Goal: Task Accomplishment & Management: Use online tool/utility

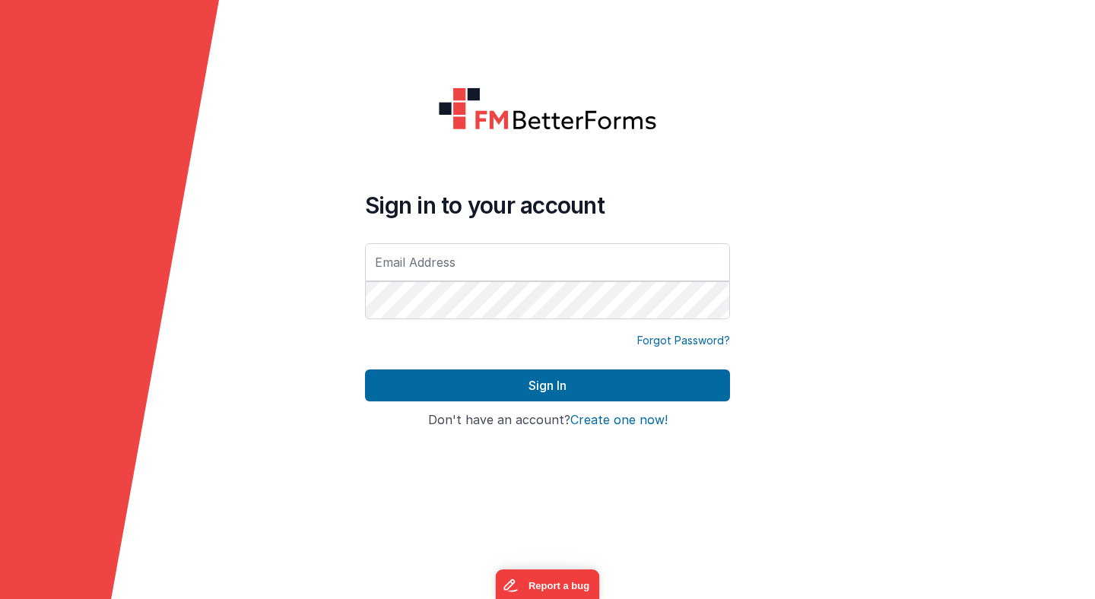
type input "[PERSON_NAME][EMAIL_ADDRESS][PERSON_NAME][DOMAIN_NAME]"
click at [365, 369] on button "Sign In" at bounding box center [547, 385] width 365 height 32
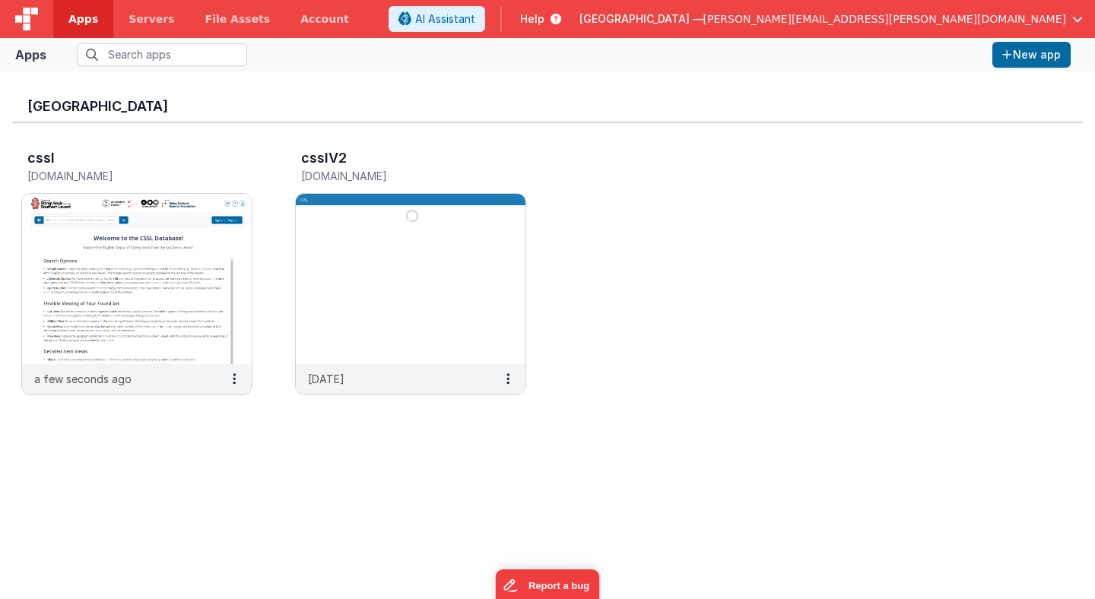
click at [561, 21] on icon at bounding box center [552, 18] width 17 height 15
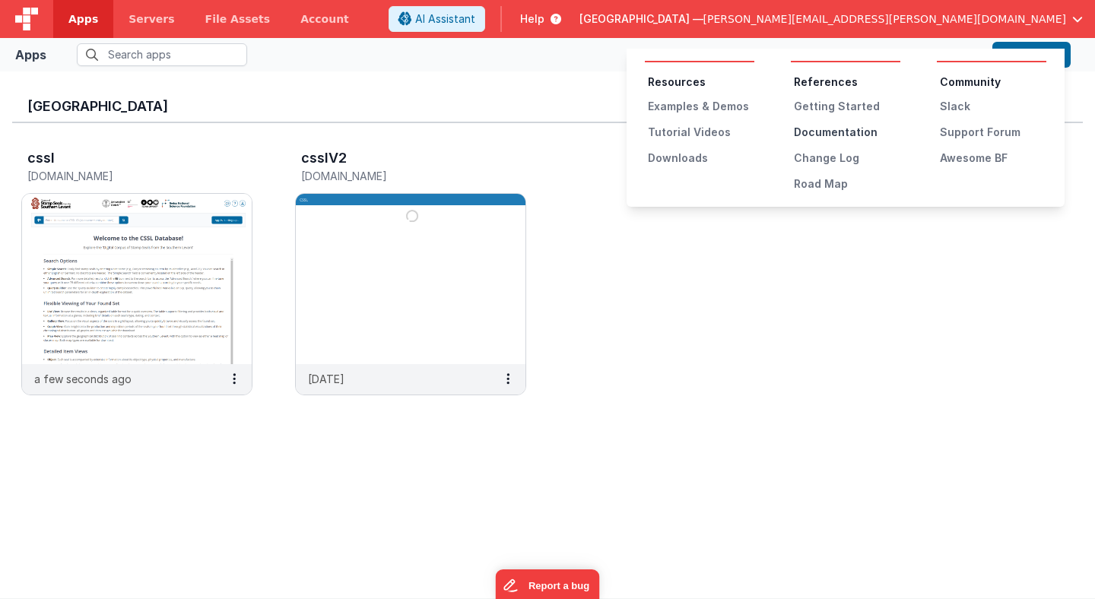
click at [830, 132] on div "Documentation" at bounding box center [847, 132] width 106 height 15
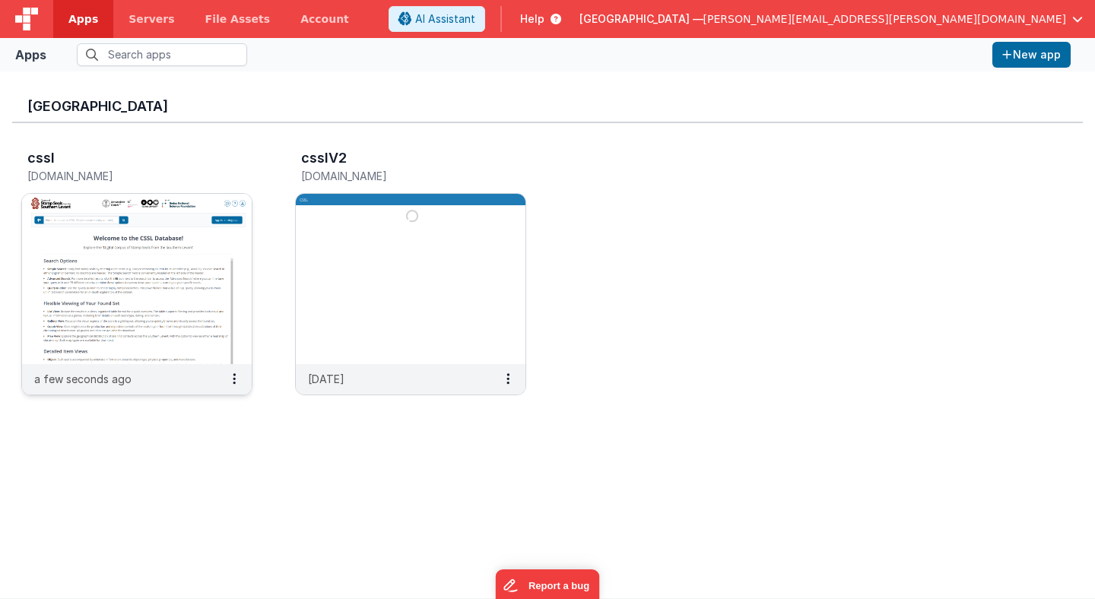
click at [159, 269] on img at bounding box center [137, 279] width 230 height 170
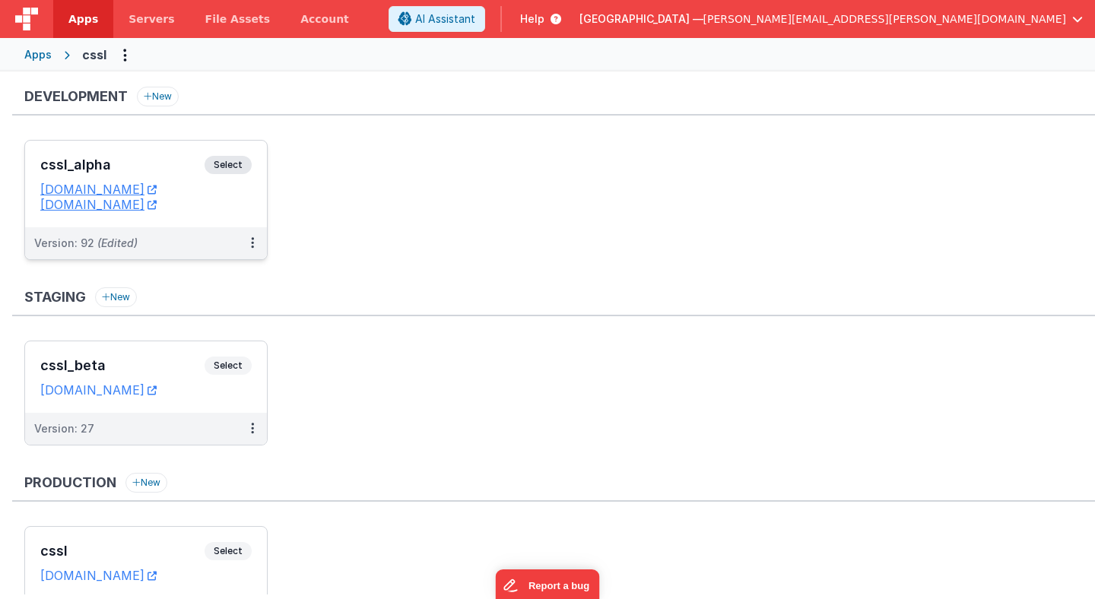
click at [230, 168] on span "Select" at bounding box center [227, 165] width 47 height 18
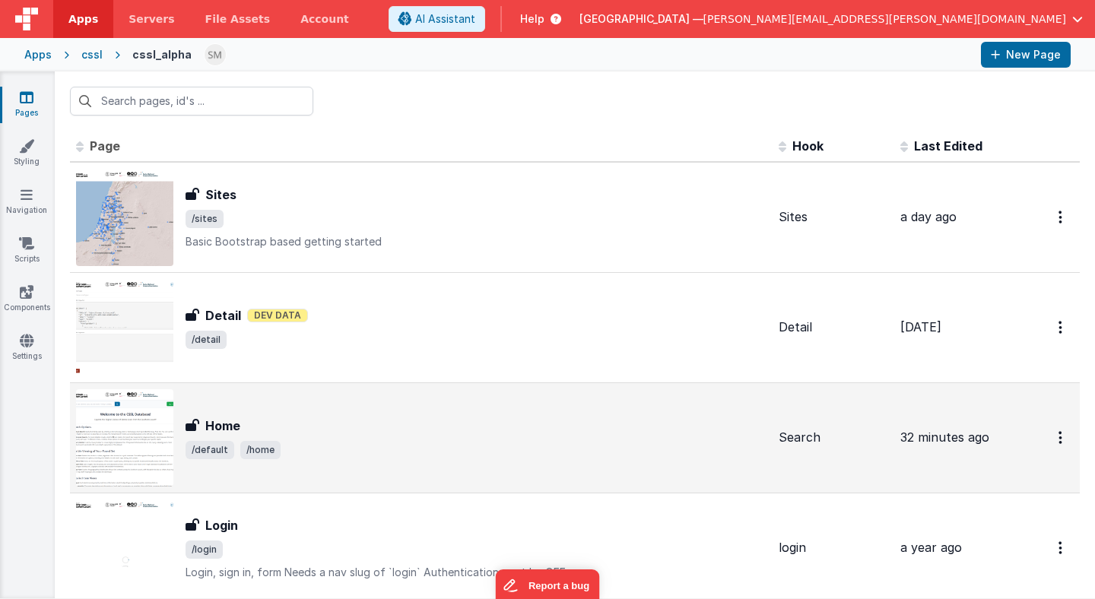
click at [240, 417] on div "Home" at bounding box center [475, 426] width 581 height 18
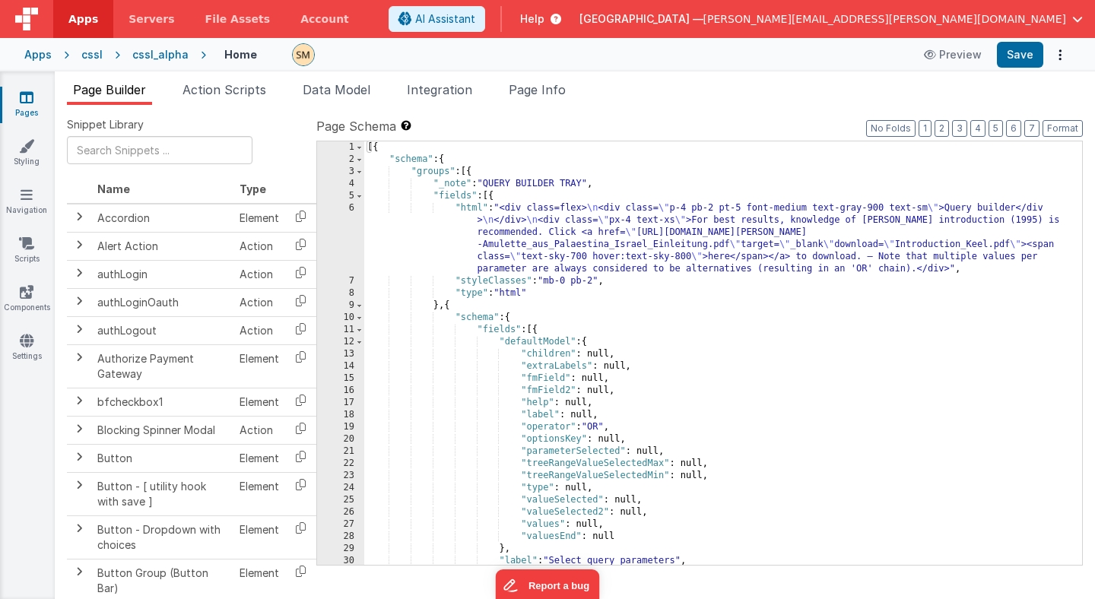
click at [537, 289] on div "[{ "schema" : { "groups" : [{ "_note" : "QUERY BUILDER TRAY" , "fields" : [{ "h…" at bounding box center [723, 365] width 718 height 448
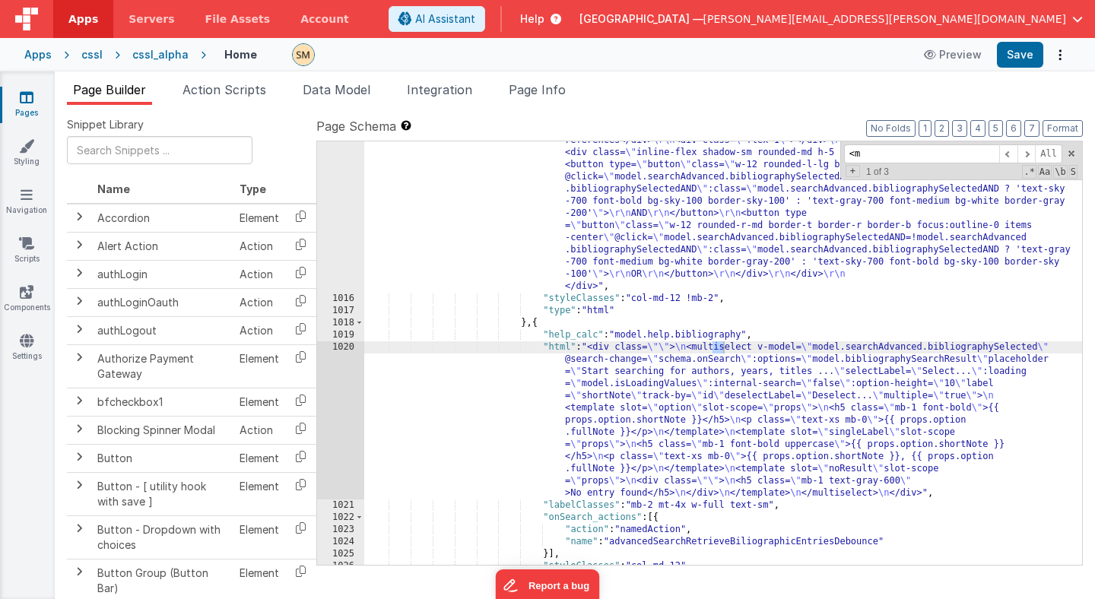
scroll to position [12389, 0]
type input "<mu"
click at [1026, 157] on span at bounding box center [1026, 153] width 18 height 19
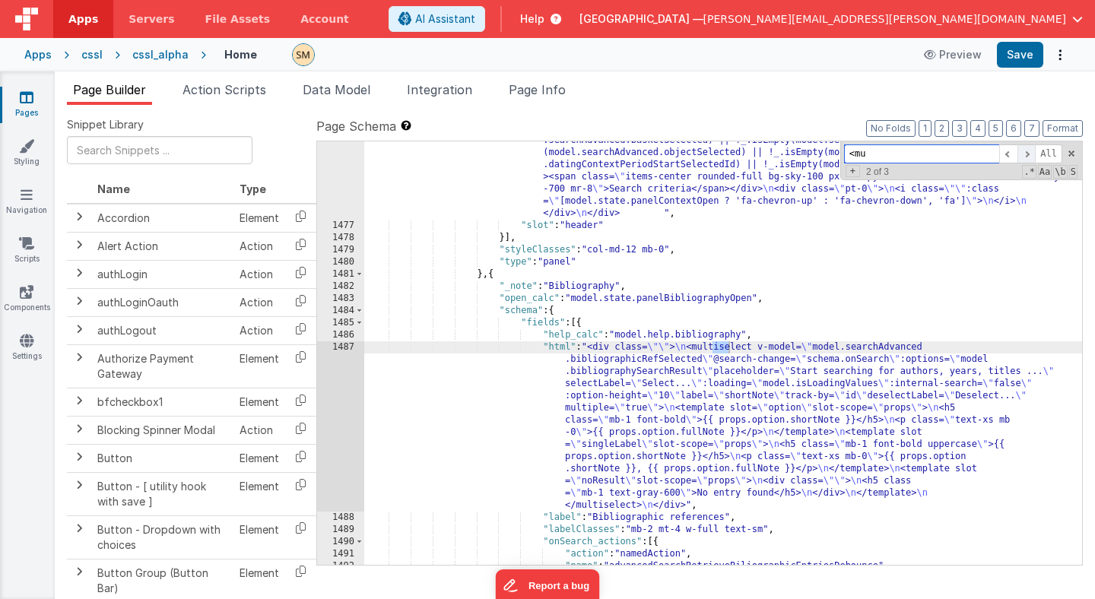
click at [1026, 157] on span at bounding box center [1026, 153] width 18 height 19
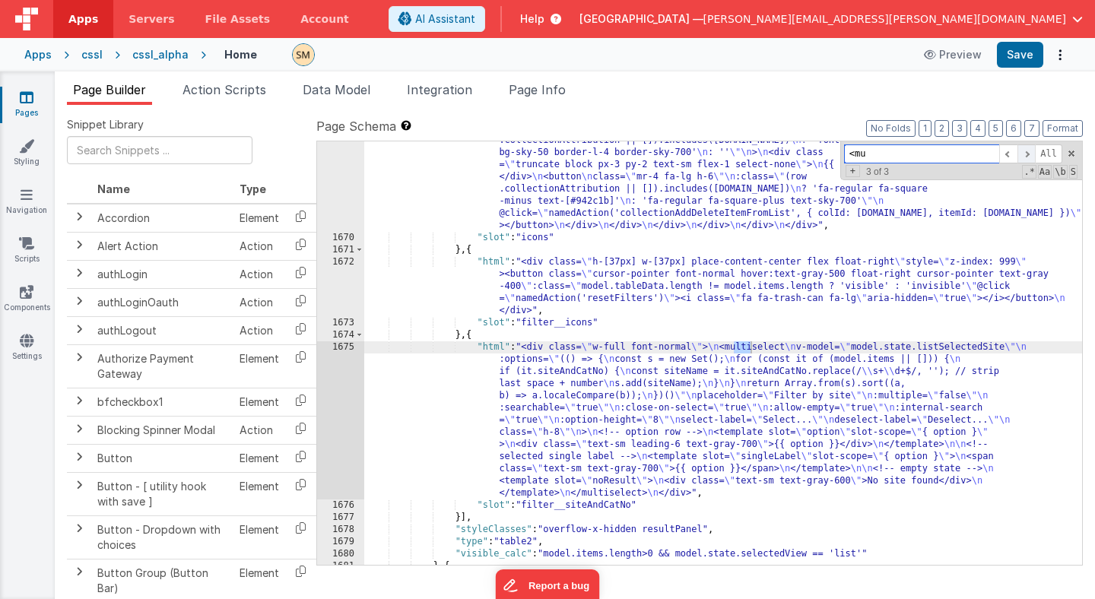
scroll to position [21630, 0]
click at [696, 401] on div ""html" : "<div class= \" w-[100px] flex flex-col items-center float-right space…" at bounding box center [723, 90] width 718 height 1153
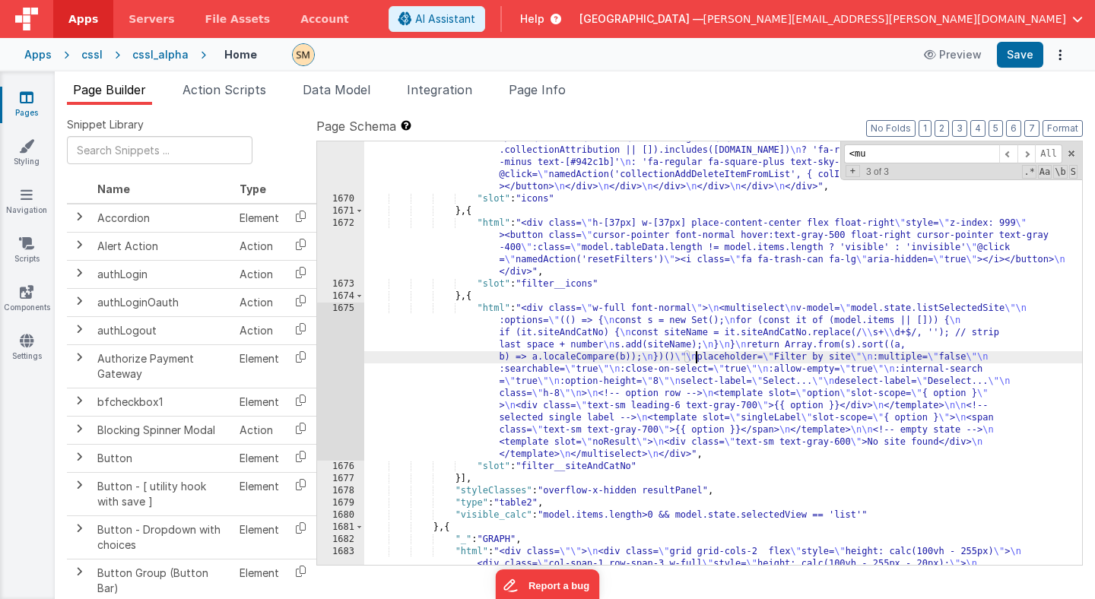
scroll to position [21666, 0]
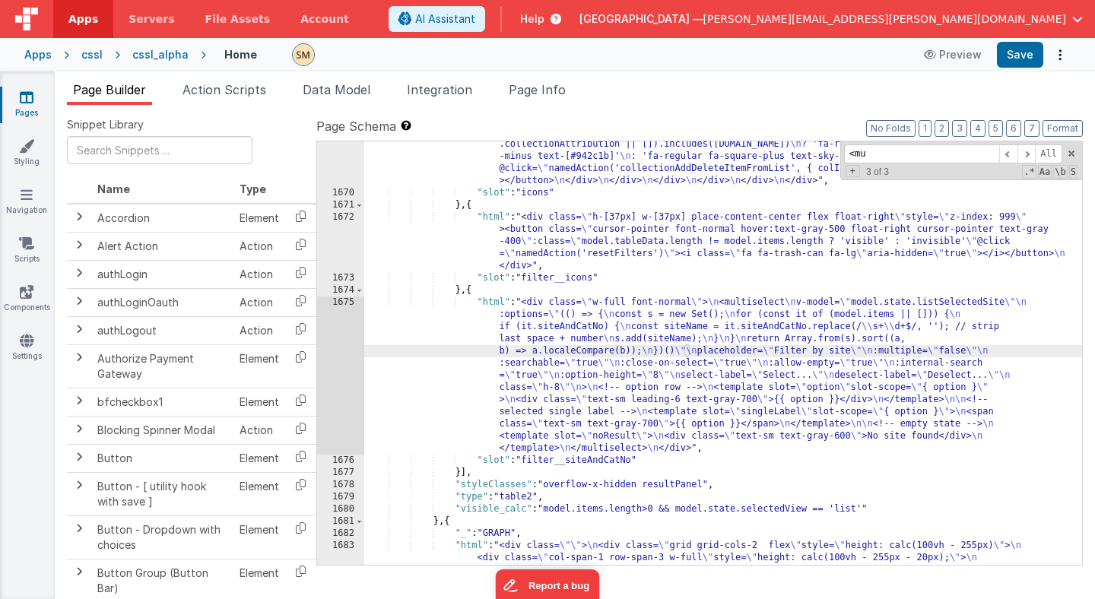
click at [483, 461] on div ""html" : "<div class= \" w-[100px] flex flex-col items-center float-right space…" at bounding box center [723, 209] width 718 height 1481
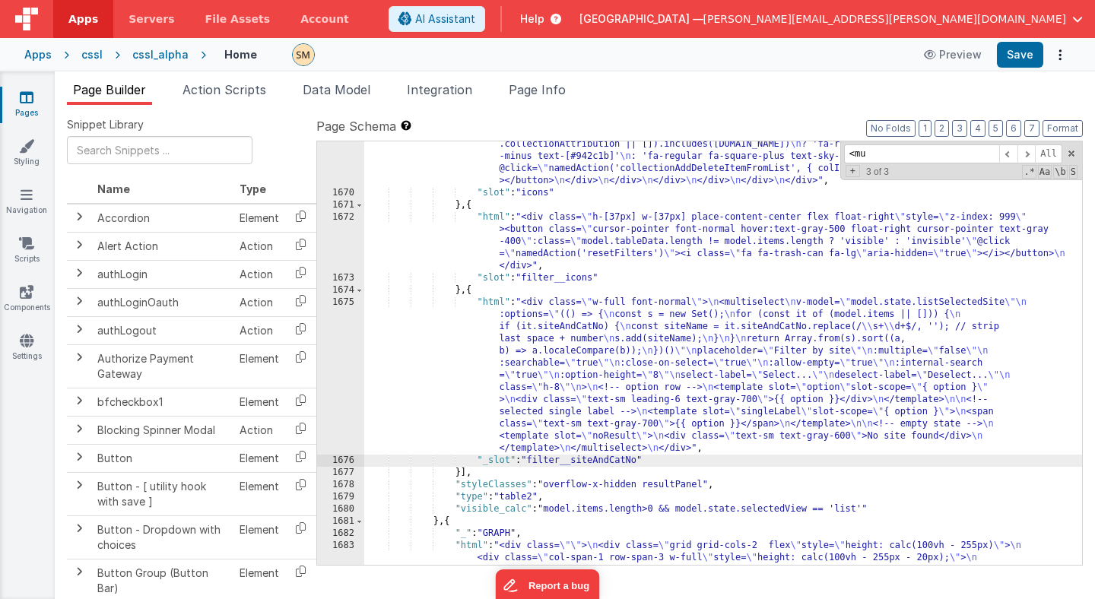
click at [481, 299] on div ""html" : "<div class= \" w-[100px] flex flex-col items-center float-right space…" at bounding box center [723, 209] width 718 height 1481
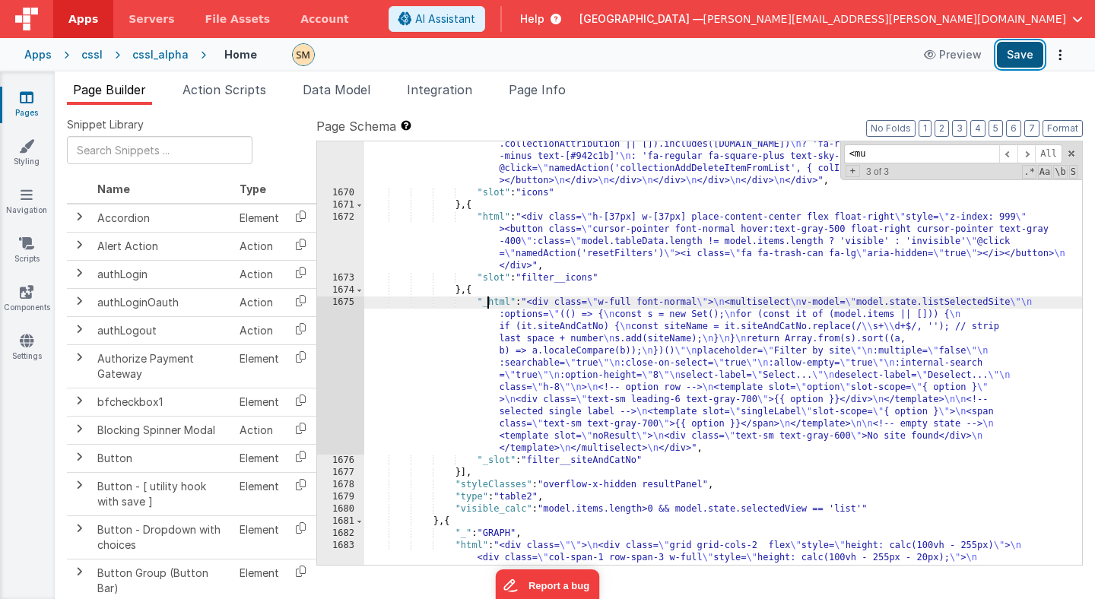
click at [1022, 59] on button "Save" at bounding box center [1019, 55] width 46 height 26
click at [472, 288] on div ""html" : "<div class= \" w-[100px] flex flex-col items-center float-right space…" at bounding box center [723, 209] width 718 height 1481
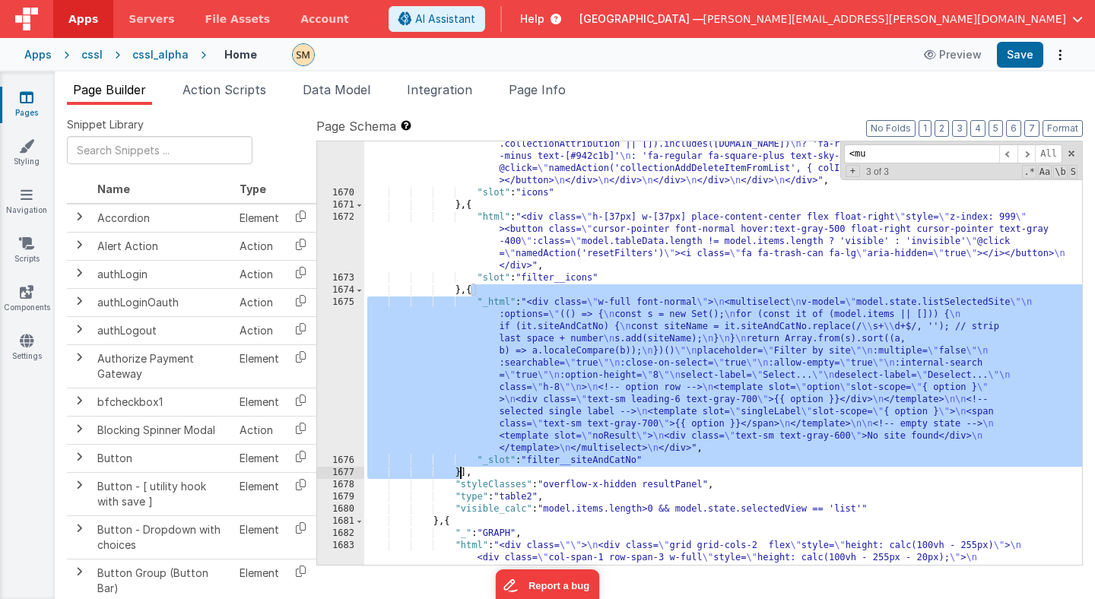
drag, startPoint x: 473, startPoint y: 290, endPoint x: 460, endPoint y: 471, distance: 181.4
click at [460, 471] on div ""html" : "<div class= \" w-[100px] flex flex-col items-center float-right space…" at bounding box center [723, 209] width 718 height 1481
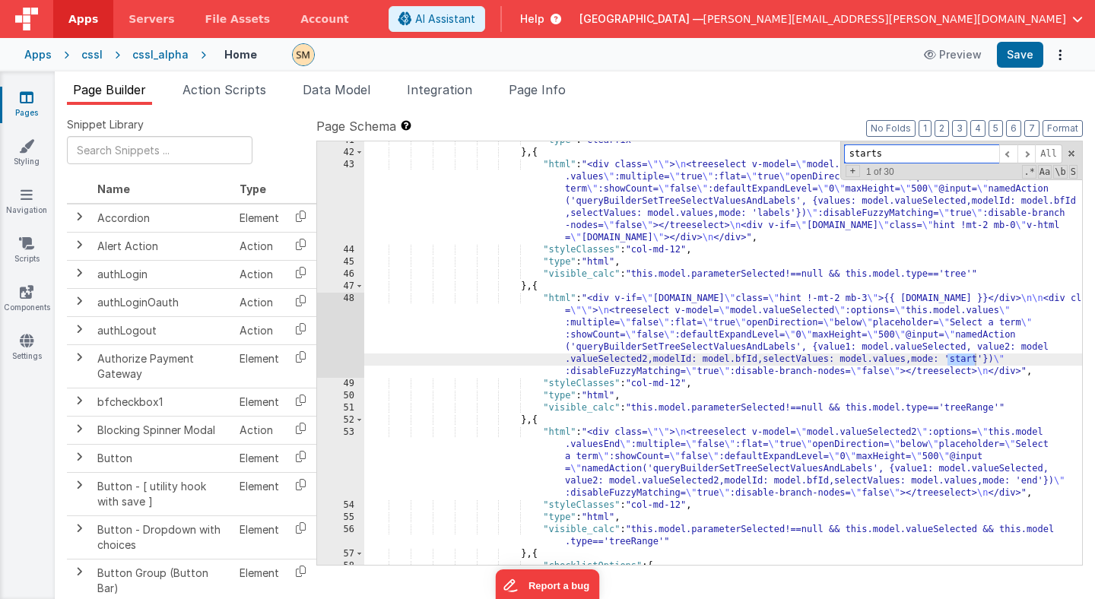
scroll to position [13202, 0]
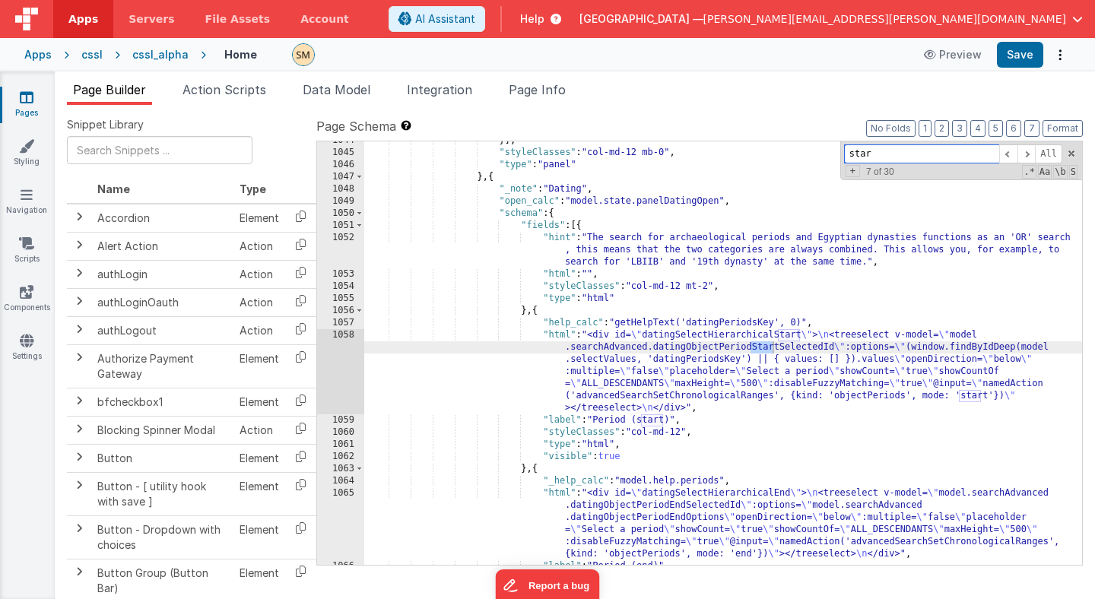
type input "star"
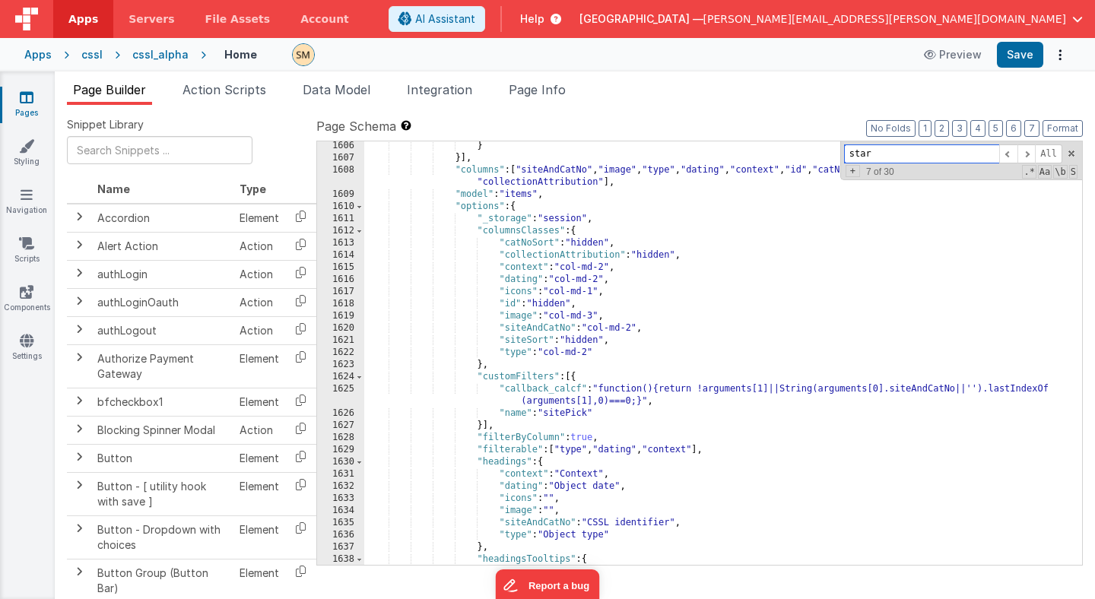
scroll to position [20528, 0]
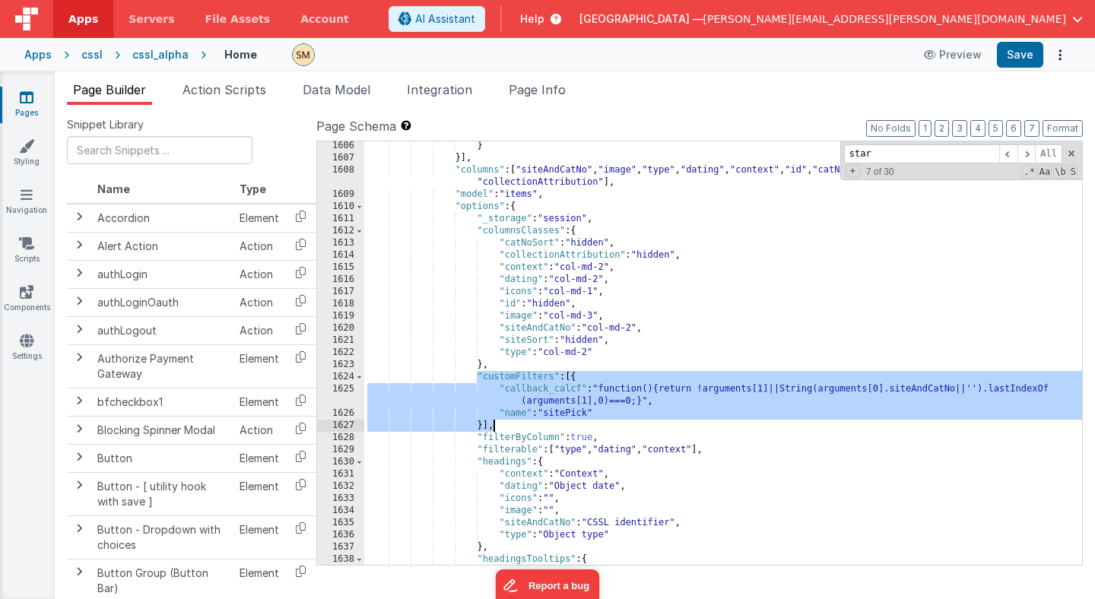
drag, startPoint x: 476, startPoint y: 374, endPoint x: 499, endPoint y: 424, distance: 55.1
click at [499, 424] on div "} }] , "columns" : [ "siteAndCatNo" , "image" , "type" , "dating" , "context" ,…" at bounding box center [723, 364] width 718 height 448
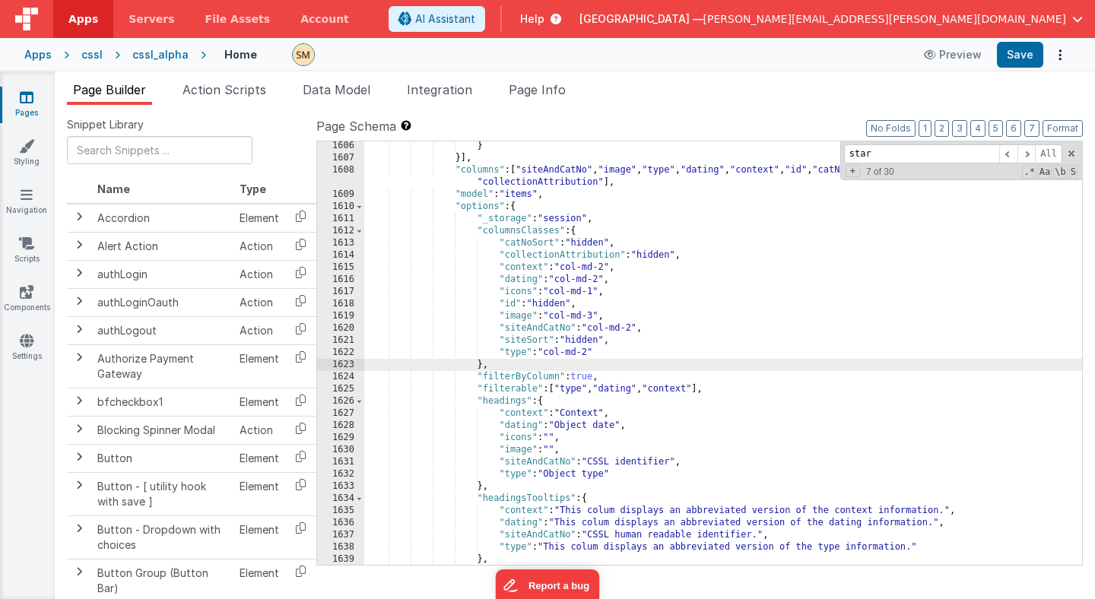
click at [740, 388] on div "} }] , "columns" : [ "siteAndCatNo" , "image" , "type" , "dating" , "context" ,…" at bounding box center [723, 364] width 718 height 448
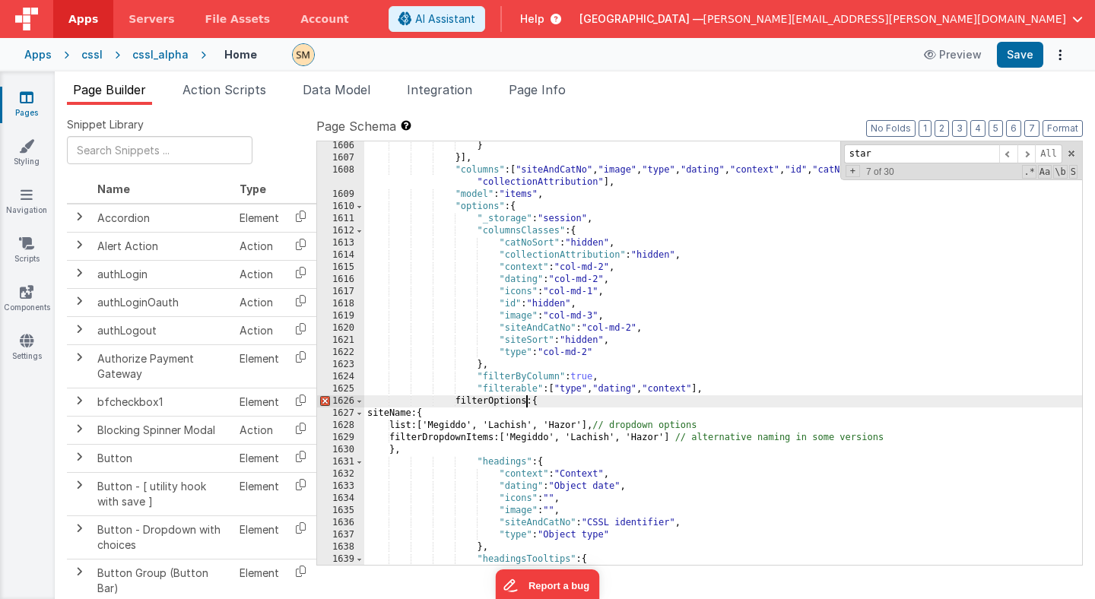
click at [524, 403] on div "} }] , "columns" : [ "siteAndCatNo" , "image" , "type" , "dating" , "context" ,…" at bounding box center [723, 364] width 718 height 448
click at [569, 402] on div "} }] , "columns" : [ "siteAndCatNo" , "image" , "type" , "dating" , "context" ,…" at bounding box center [723, 364] width 718 height 448
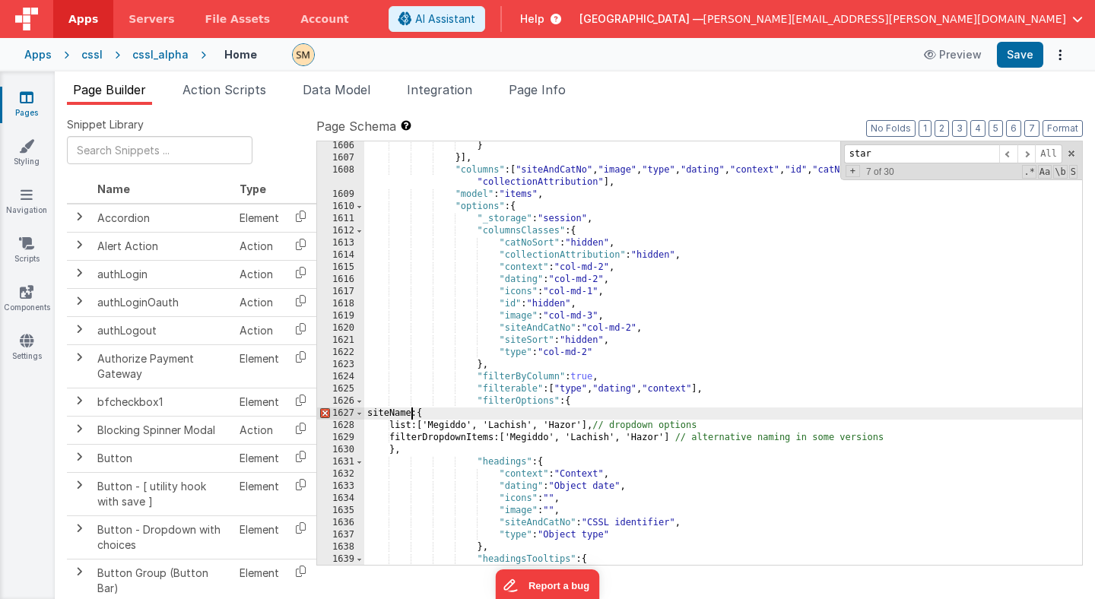
click at [412, 414] on div "} }] , "columns" : [ "siteAndCatNo" , "image" , "type" , "dating" , "context" ,…" at bounding box center [723, 364] width 718 height 448
click at [410, 426] on div "} }] , "columns" : [ "siteAndCatNo" , "image" , "type" , "dating" , "context" ,…" at bounding box center [723, 364] width 718 height 448
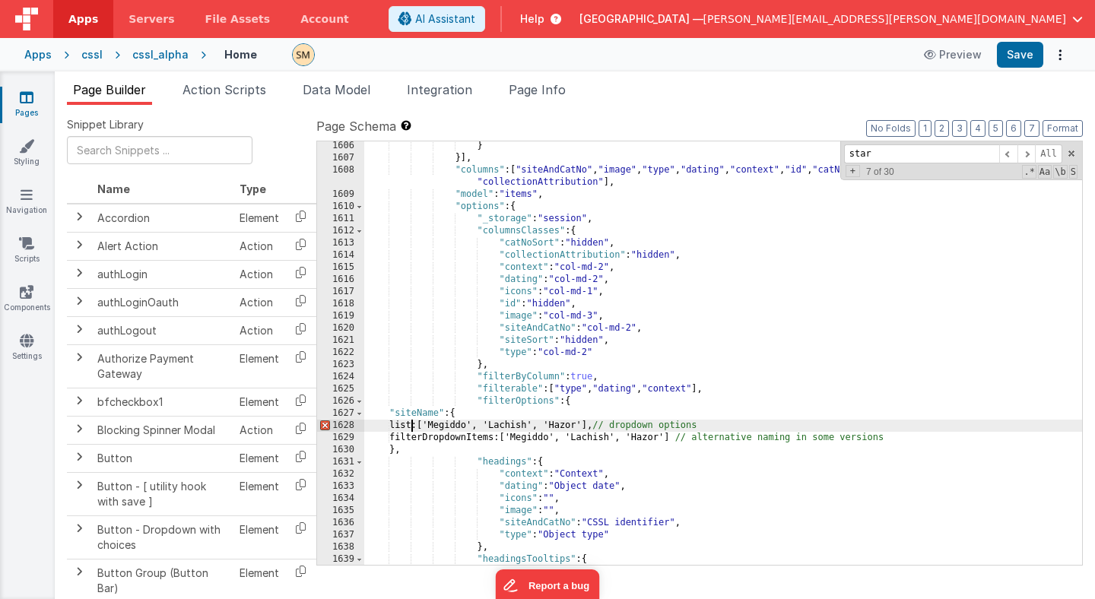
click at [410, 426] on div "} }] , "columns" : [ "siteAndCatNo" , "image" , "type" , "dating" , "context" ,…" at bounding box center [723, 364] width 718 height 448
drag, startPoint x: 498, startPoint y: 426, endPoint x: 451, endPoint y: 426, distance: 47.1
click at [451, 426] on div "} }] , "columns" : [ "siteAndCatNo" , "image" , "type" , "dating" , "context" ,…" at bounding box center [723, 364] width 718 height 448
click at [423, 440] on div "} }] , "columns" : [ "siteAndCatNo" , "image" , "type" , "dating" , "context" ,…" at bounding box center [723, 364] width 718 height 448
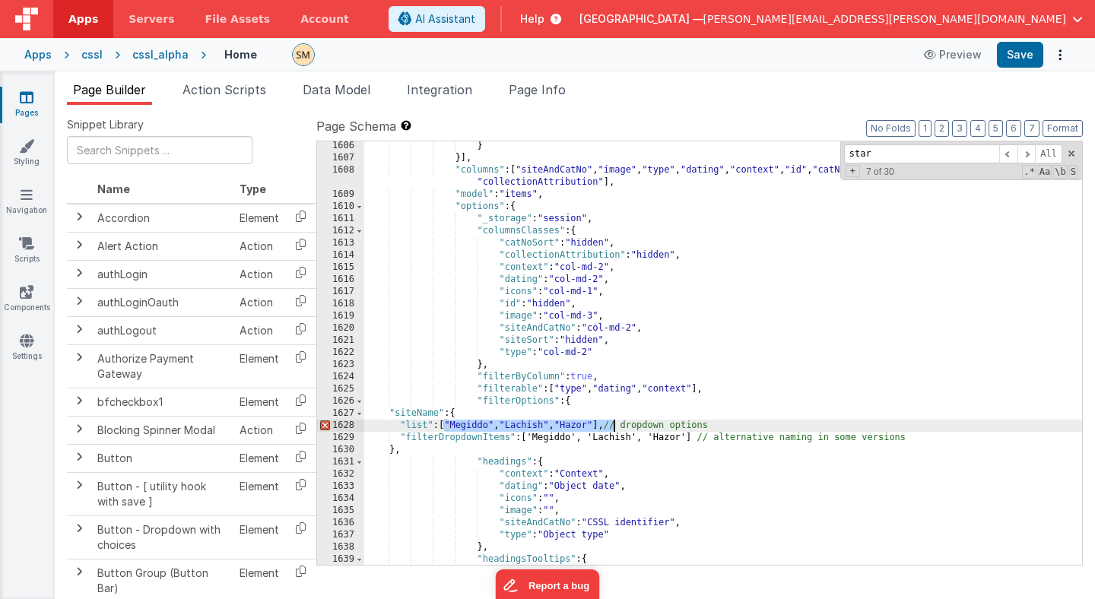
drag, startPoint x: 445, startPoint y: 426, endPoint x: 613, endPoint y: 426, distance: 168.7
click at [613, 426] on div "} }] , "columns" : [ "siteAndCatNo" , "image" , "type" , "dating" , "context" ,…" at bounding box center [723, 364] width 718 height 448
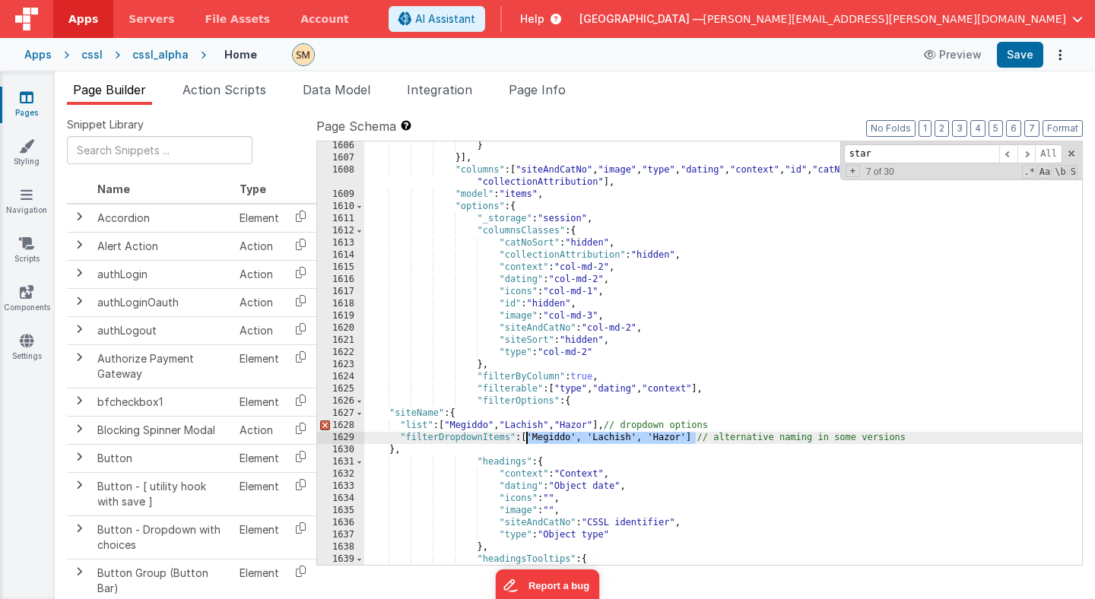
drag, startPoint x: 695, startPoint y: 438, endPoint x: 526, endPoint y: 438, distance: 169.5
click at [526, 438] on div "} }] , "columns" : [ "siteAndCatNo" , "image" , "type" , "dating" , "context" ,…" at bounding box center [723, 364] width 718 height 448
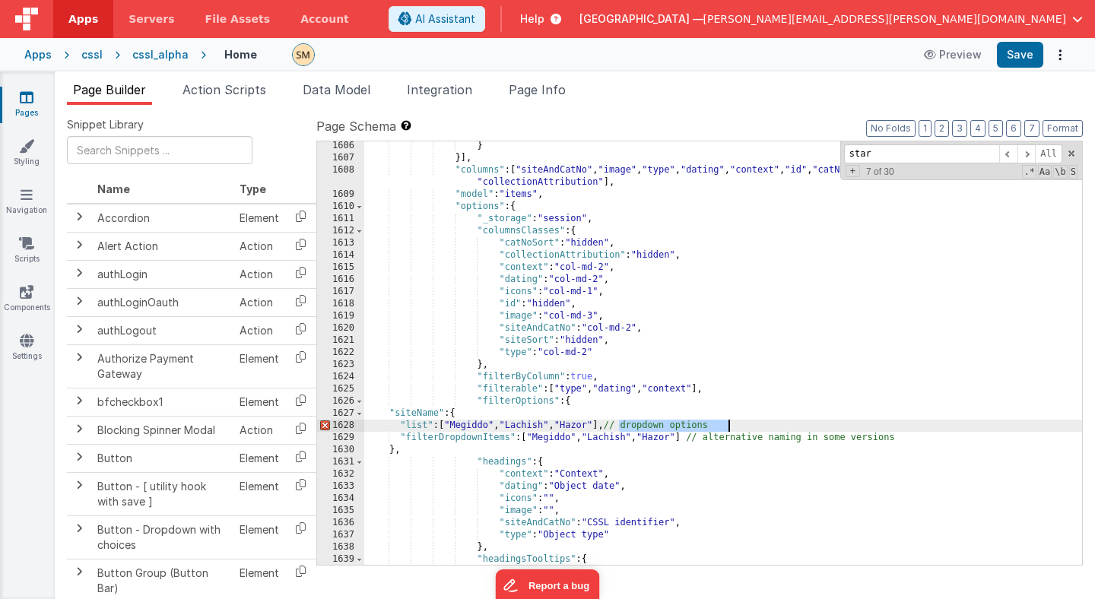
drag, startPoint x: 620, startPoint y: 426, endPoint x: 740, endPoint y: 421, distance: 119.4
click at [740, 422] on div "} }] , "columns" : [ "siteAndCatNo" , "image" , "type" , "dating" , "context" ,…" at bounding box center [723, 364] width 718 height 448
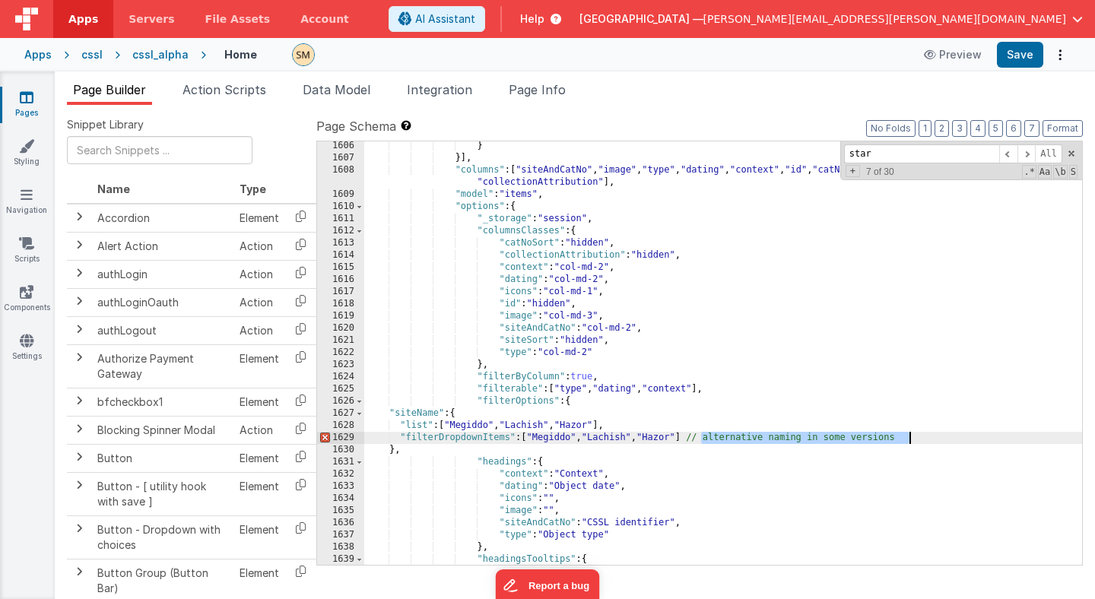
drag, startPoint x: 701, startPoint y: 439, endPoint x: 924, endPoint y: 441, distance: 223.5
click at [924, 441] on div "} }] , "columns" : [ "siteAndCatNo" , "image" , "type" , "dating" , "context" ,…" at bounding box center [723, 364] width 718 height 448
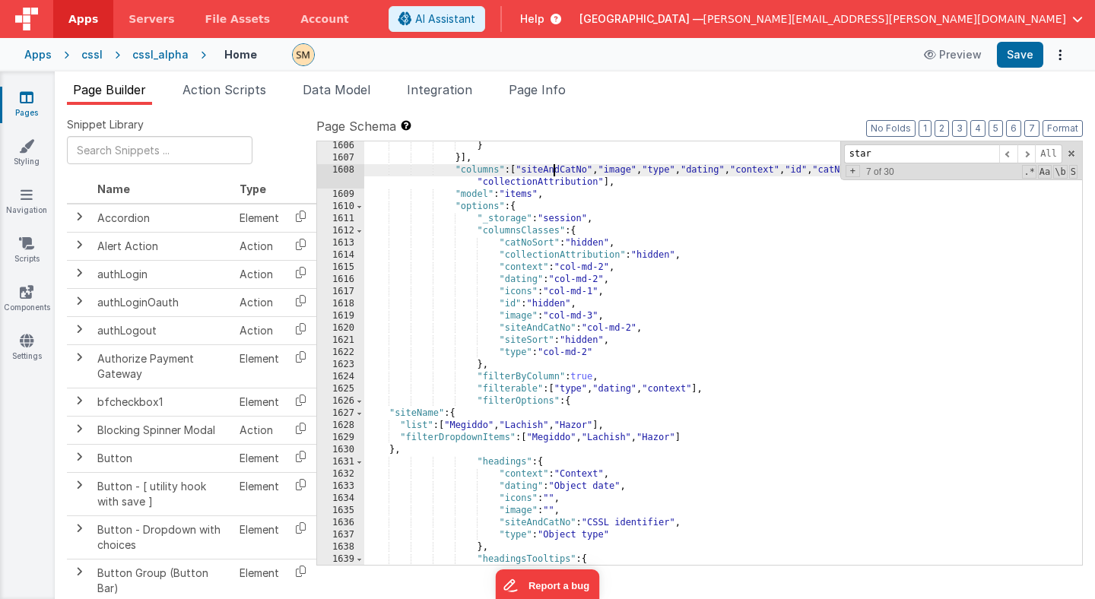
click at [555, 173] on div "} }] , "columns" : [ "siteAndCatNo" , "image" , "type" , "dating" , "context" ,…" at bounding box center [723, 364] width 718 height 448
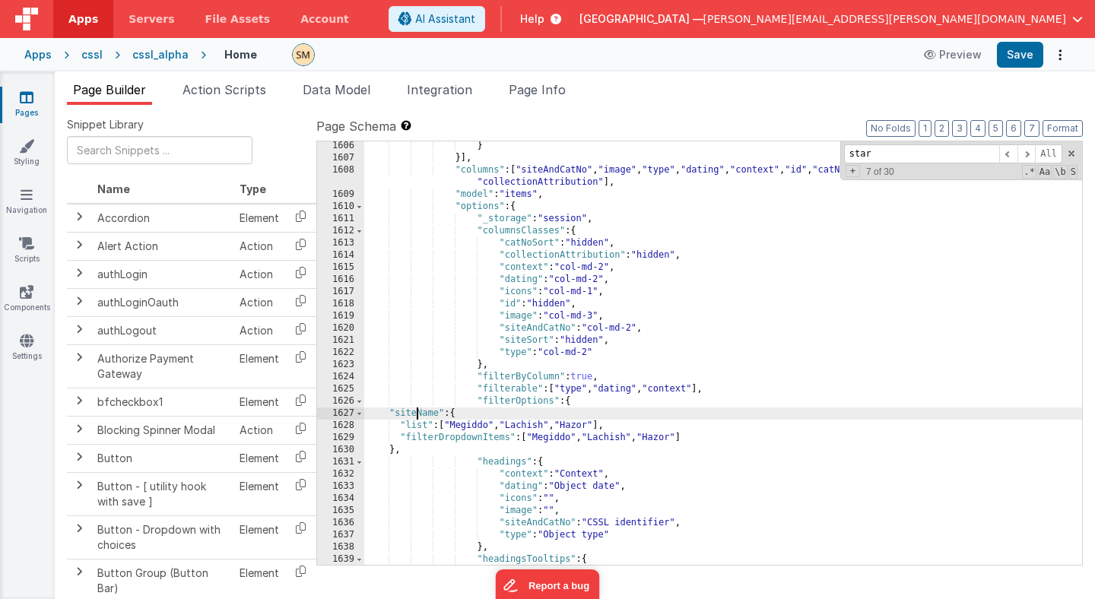
click at [416, 413] on div "} }] , "columns" : [ "siteAndCatNo" , "image" , "type" , "dating" , "context" ,…" at bounding box center [723, 364] width 718 height 448
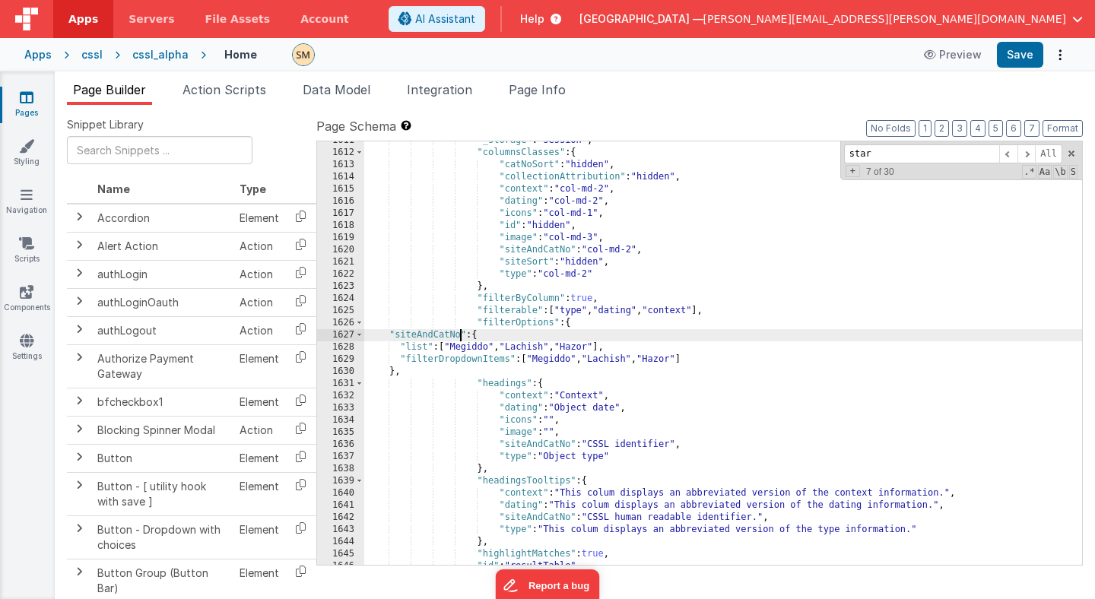
scroll to position [20591, 0]
click at [1025, 58] on button "Save" at bounding box center [1019, 55] width 46 height 26
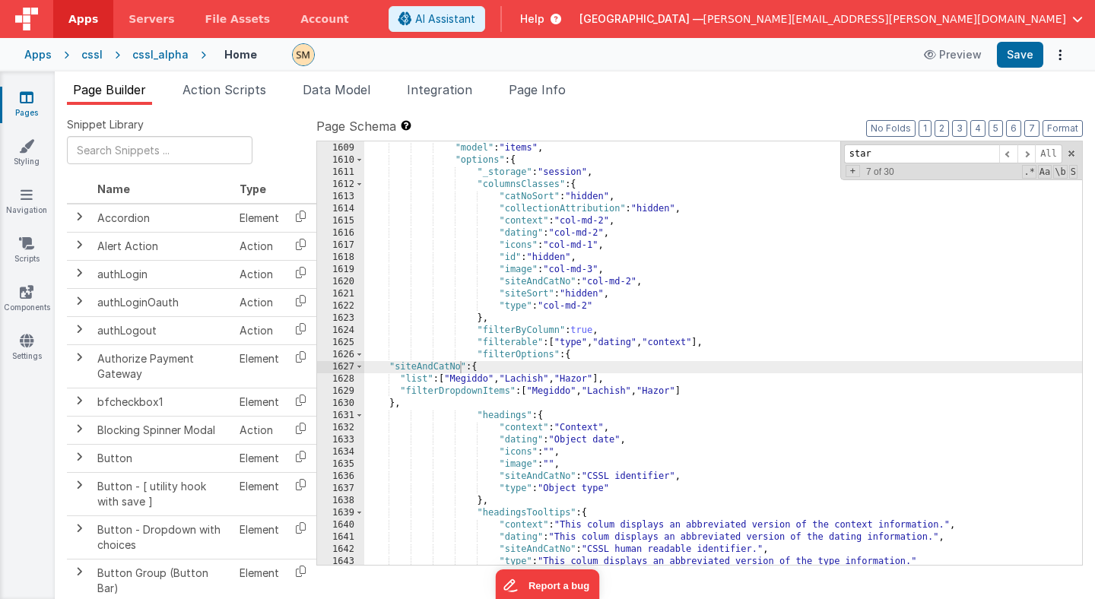
scroll to position [20567, 0]
drag, startPoint x: 466, startPoint y: 368, endPoint x: 391, endPoint y: 366, distance: 74.5
click at [391, 366] on div ""columns" : [ "siteAndCatNo" , "image" , "type" , "dating" , "context" , "id" ,…" at bounding box center [723, 348] width 718 height 460
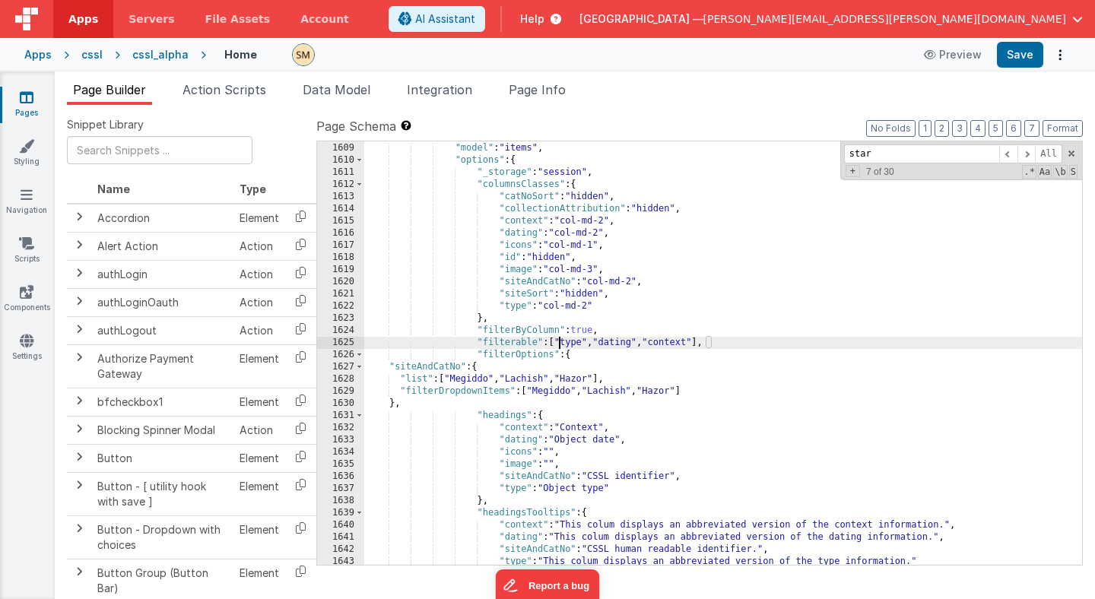
drag, startPoint x: 559, startPoint y: 342, endPoint x: 559, endPoint y: 353, distance: 10.6
click at [559, 342] on div ""columns" : [ "siteAndCatNo" , "image" , "type" , "dating" , "context" , "id" ,…" at bounding box center [723, 348] width 718 height 460
paste textarea
click at [1019, 52] on button "Save" at bounding box center [1019, 55] width 46 height 26
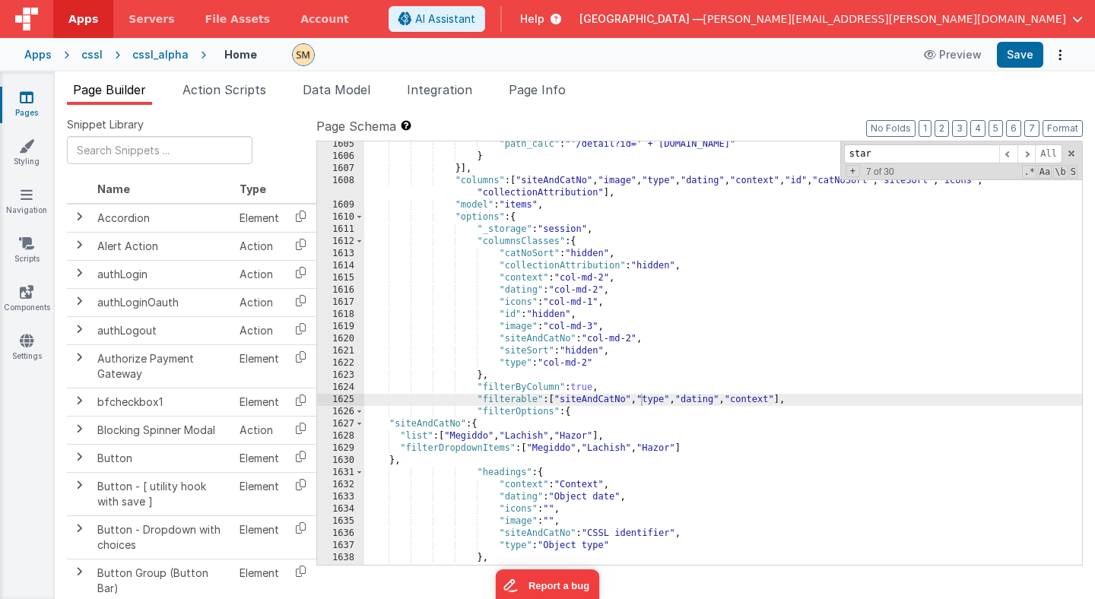
scroll to position [20520, 0]
click at [477, 410] on div ""path_calc" : "'/detail?id=' + [DOMAIN_NAME]" } }] , "columns" : [ "siteAndCatN…" at bounding box center [723, 362] width 718 height 448
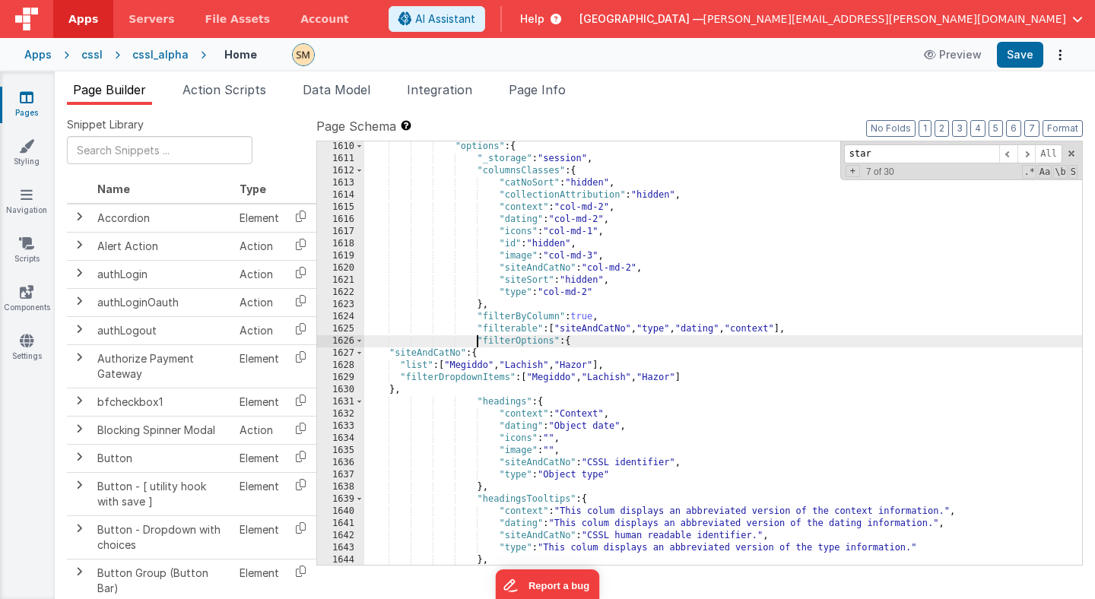
scroll to position [20584, 0]
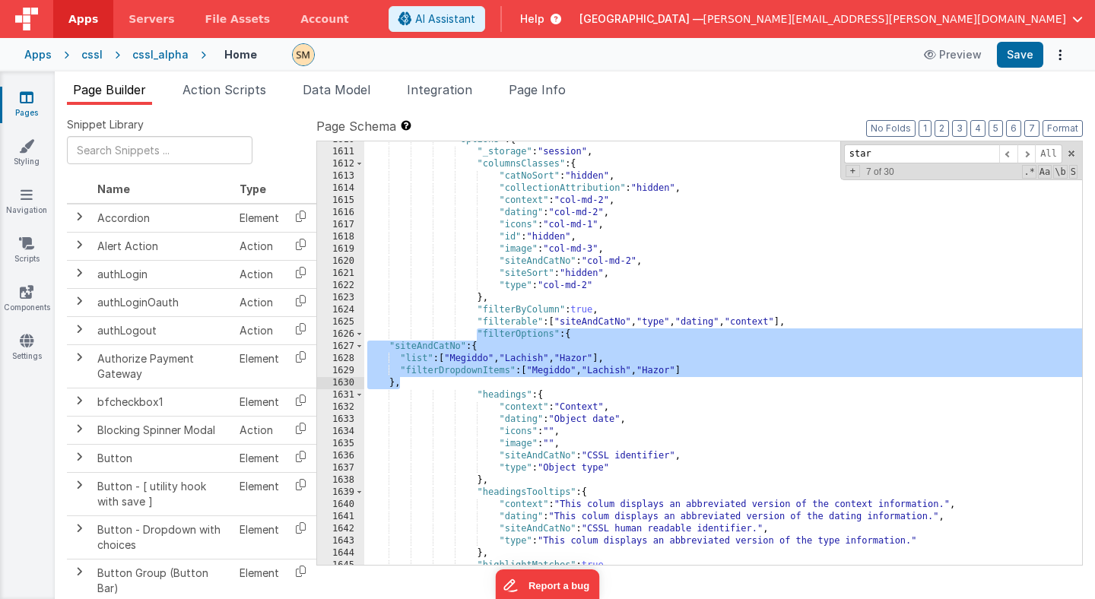
drag, startPoint x: 476, startPoint y: 332, endPoint x: 397, endPoint y: 388, distance: 96.6
click at [397, 388] on div ""options" : { "_storage" : "session" , "columnsClasses" : { "catNoSort" : "hidd…" at bounding box center [723, 358] width 718 height 448
click at [408, 387] on div ""options" : { "_storage" : "session" , "columnsClasses" : { "catNoSort" : "hidd…" at bounding box center [723, 358] width 718 height 448
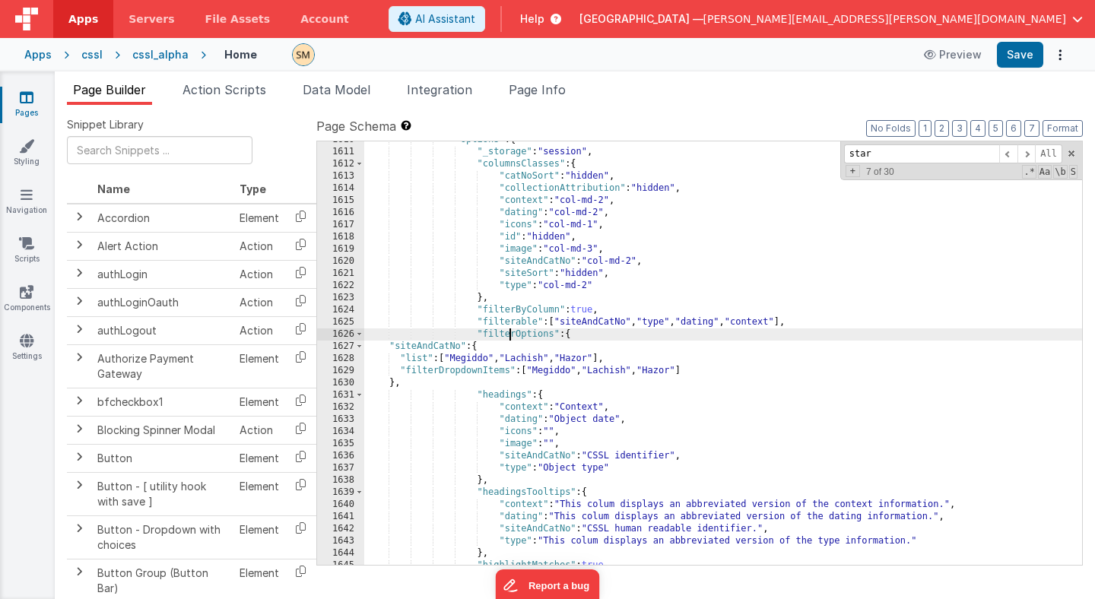
click at [512, 336] on div ""options" : { "_storage" : "session" , "columnsClasses" : { "catNoSort" : "hidd…" at bounding box center [723, 358] width 718 height 448
click at [478, 332] on div ""options" : { "_storage" : "session" , "columnsClasses" : { "catNoSort" : "hidd…" at bounding box center [723, 358] width 718 height 448
click at [509, 334] on div ""options" : { "_storage" : "session" , "columnsClasses" : { "catNoSort" : "hidd…" at bounding box center [723, 358] width 718 height 448
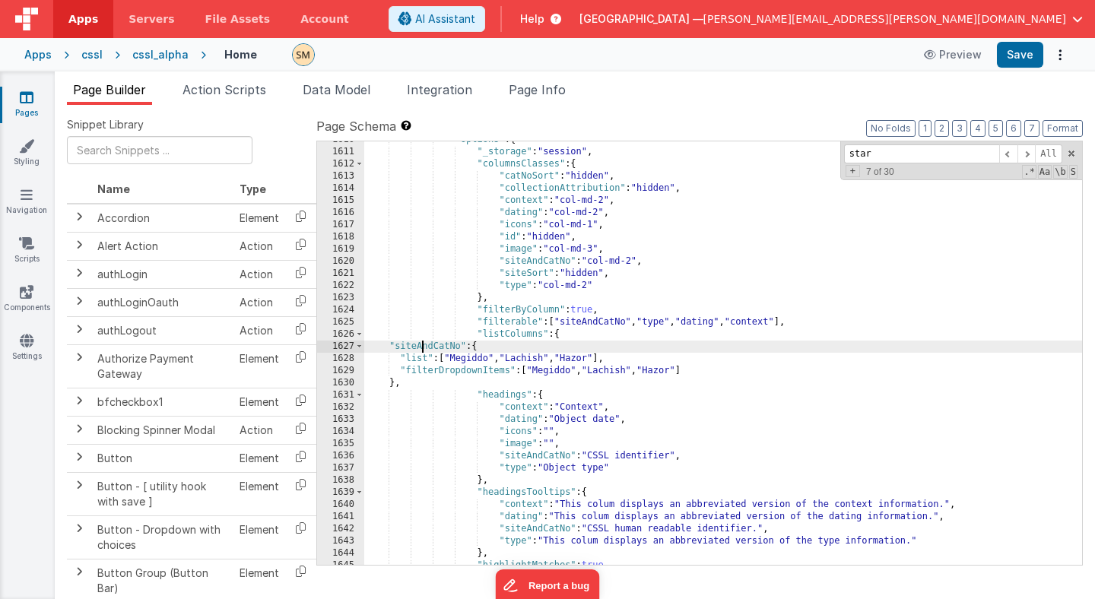
click at [421, 346] on div ""options" : { "_storage" : "session" , "columnsClasses" : { "catNoSort" : "hidd…" at bounding box center [723, 358] width 718 height 448
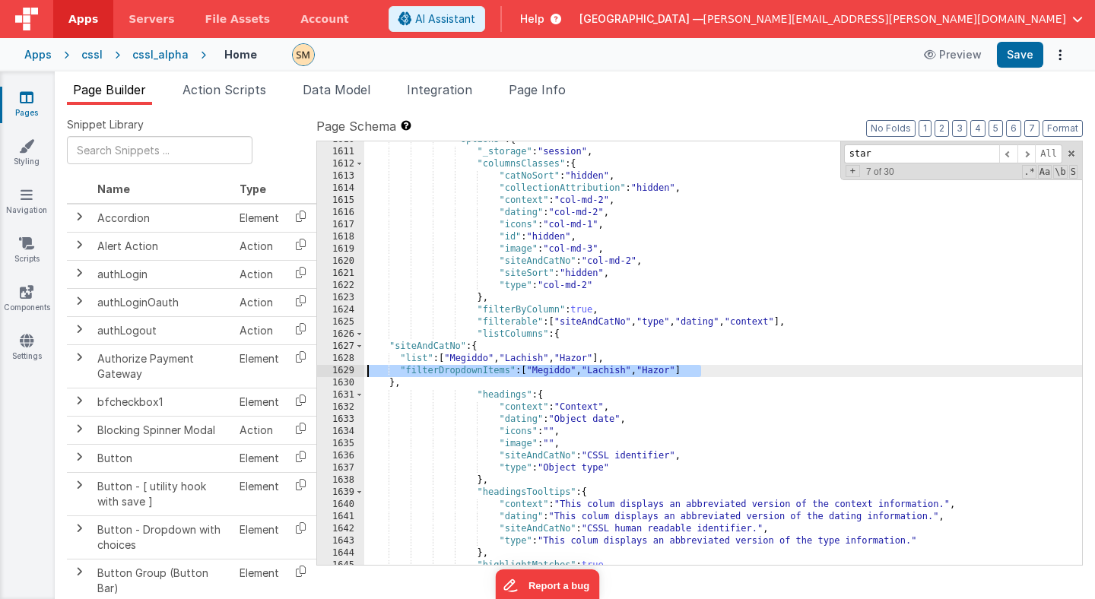
drag, startPoint x: 715, startPoint y: 369, endPoint x: 335, endPoint y: 369, distance: 380.0
click at [335, 369] on div "1610 1611 1612 1613 1614 1615 1616 1617 1618 1619 1620 1621 1622 1623 1624 1625…" at bounding box center [699, 353] width 766 height 425
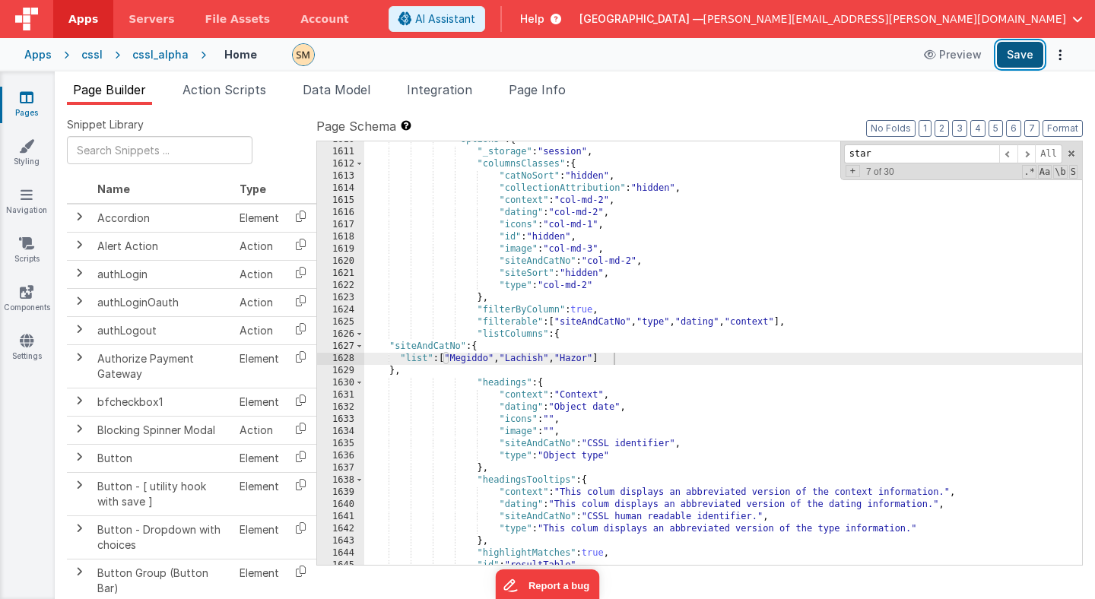
click at [1021, 56] on button "Save" at bounding box center [1019, 55] width 46 height 26
click at [438, 360] on div ""options" : { "_storage" : "session" , "columnsClasses" : { "catNoSort" : "hidd…" at bounding box center [723, 358] width 718 height 448
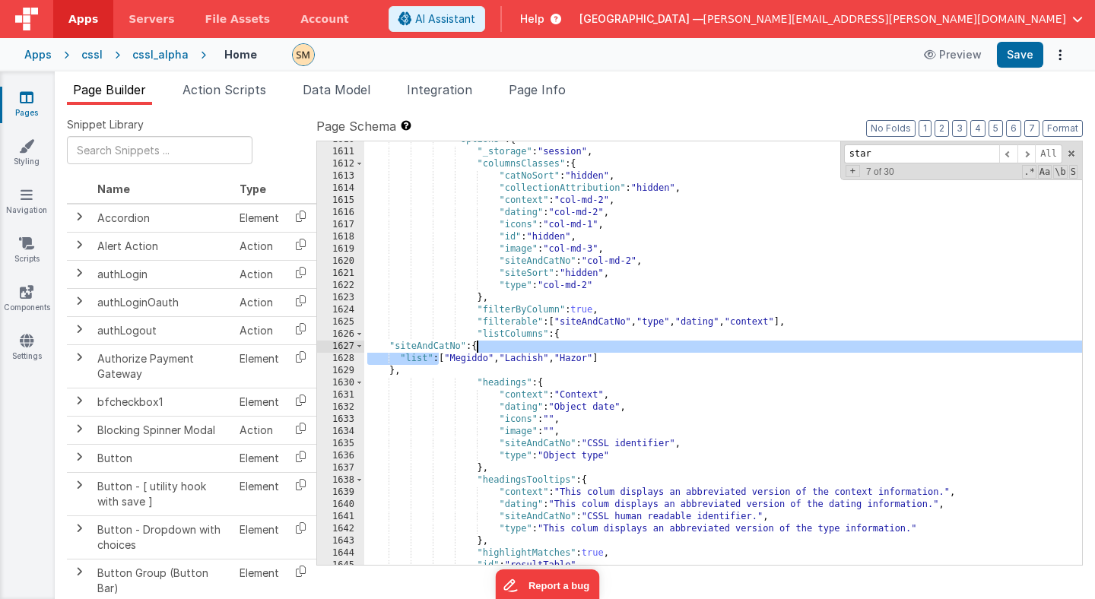
drag, startPoint x: 438, startPoint y: 360, endPoint x: 479, endPoint y: 345, distance: 43.5
click at [479, 345] on div ""options" : { "_storage" : "session" , "columnsClasses" : { "catNoSort" : "hidd…" at bounding box center [723, 358] width 718 height 448
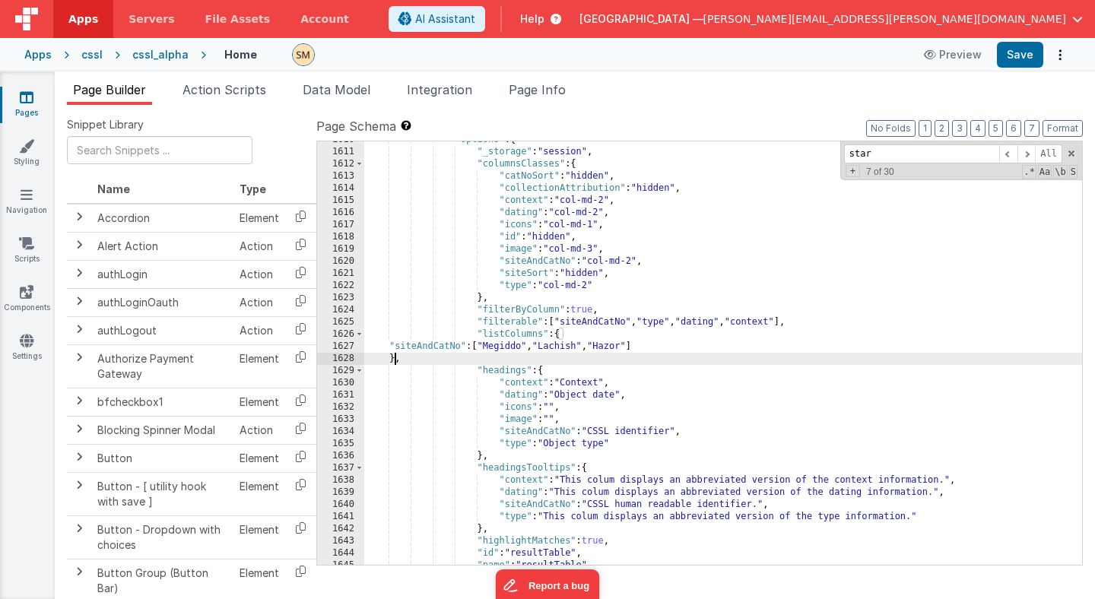
click at [397, 363] on div ""options" : { "_storage" : "session" , "columnsClasses" : { "catNoSort" : "hidd…" at bounding box center [723, 358] width 718 height 448
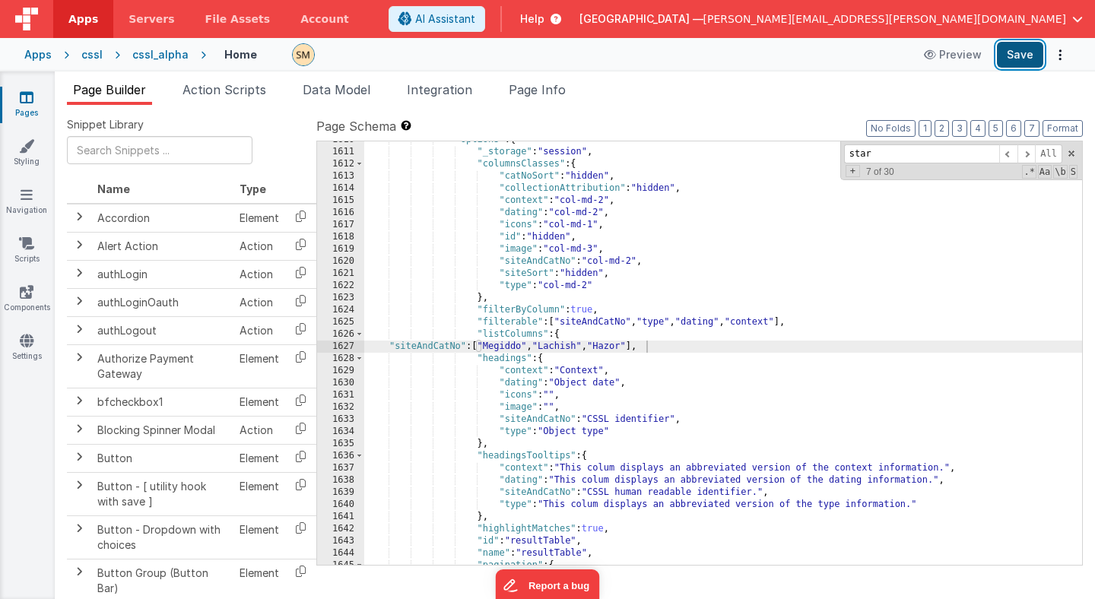
click at [1019, 55] on button "Save" at bounding box center [1019, 55] width 46 height 26
